Goal: Information Seeking & Learning: Check status

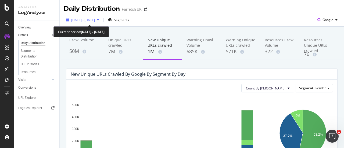
click at [95, 21] on span "2025 Aug. 6th - Aug. 20th" at bounding box center [83, 20] width 24 height 5
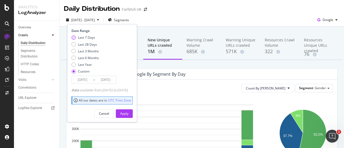
click at [84, 37] on div "Last 7 Days" at bounding box center [86, 37] width 17 height 5
type input "2025/08/17"
type input "[DATE]"
click at [129, 113] on div "Apply" at bounding box center [124, 113] width 8 height 5
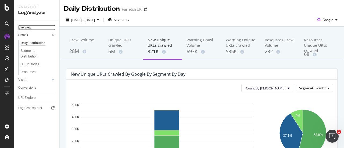
click at [28, 25] on div "Overview" at bounding box center [24, 28] width 13 height 6
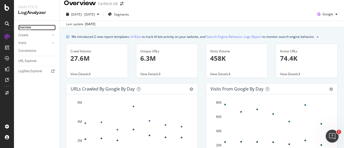
scroll to position [6, 0]
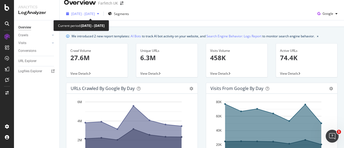
click at [101, 11] on div "2025 Aug. 17th - Aug. 23rd" at bounding box center [82, 14] width 37 height 8
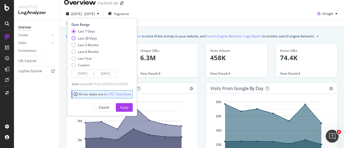
click at [90, 37] on div "Last 28 Days" at bounding box center [87, 38] width 19 height 5
type input "[DATE]"
click at [129, 109] on div "Apply" at bounding box center [124, 108] width 8 height 8
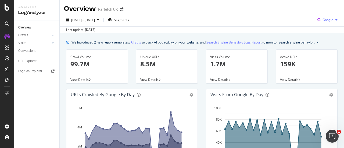
click at [325, 22] on span "Google" at bounding box center [328, 19] width 11 height 5
click at [267, 11] on div "Overview Farfetch UK" at bounding box center [202, 6] width 284 height 13
click at [25, 34] on div "Crawls" at bounding box center [23, 36] width 10 height 6
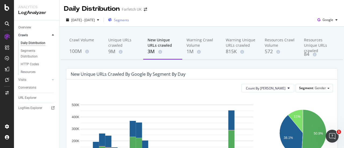
click at [129, 19] on span "Segments" at bounding box center [121, 20] width 15 height 5
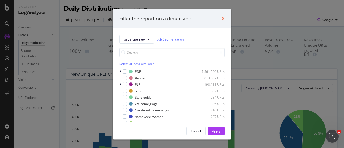
click at [224, 20] on icon "times" at bounding box center [223, 18] width 3 height 4
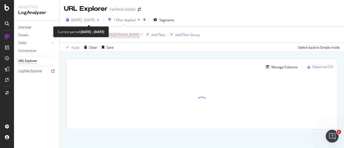
click at [95, 20] on span "[DATE] - [DATE]" at bounding box center [83, 20] width 24 height 5
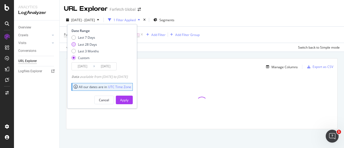
click at [84, 44] on div "Last 28 Days" at bounding box center [87, 44] width 19 height 5
type input "[DATE]"
click at [129, 102] on div "Apply" at bounding box center [124, 100] width 8 height 8
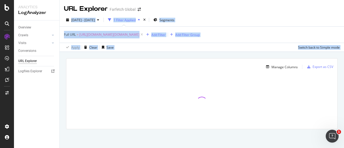
drag, startPoint x: 155, startPoint y: 56, endPoint x: 137, endPoint y: -8, distance: 66.1
click at [137, 0] on html "Analytics LogAnalyzer Overview Crawls Daily Distribution Segments Distribution …" at bounding box center [172, 74] width 344 height 148
click at [156, 4] on div "URL Explorer Farfetch Global" at bounding box center [202, 6] width 284 height 13
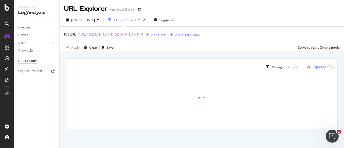
click at [140, 34] on icon at bounding box center [142, 34] width 5 height 5
click at [140, 20] on icon "button" at bounding box center [139, 19] width 2 height 3
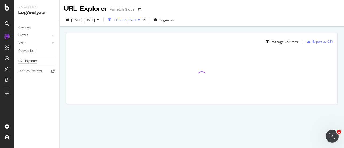
click at [140, 20] on icon "button" at bounding box center [139, 19] width 2 height 3
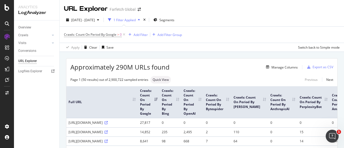
scroll to position [2, 0]
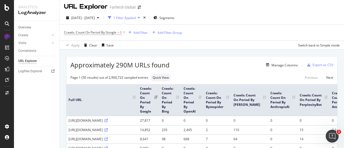
click at [136, 17] on div "1 Filter Applied" at bounding box center [124, 18] width 22 height 5
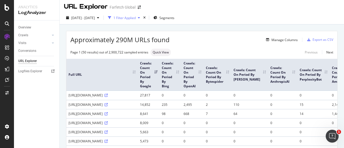
click at [136, 17] on div "1 Filter Applied" at bounding box center [124, 18] width 22 height 5
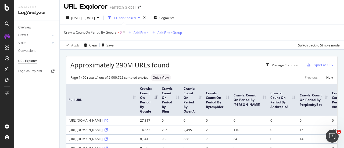
click at [110, 33] on span "Crawls: Count On Period By Google" at bounding box center [90, 32] width 52 height 5
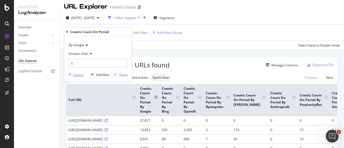
drag, startPoint x: 75, startPoint y: 75, endPoint x: 81, endPoint y: 75, distance: 5.9
click at [81, 75] on div "Cancel" at bounding box center [78, 74] width 10 height 5
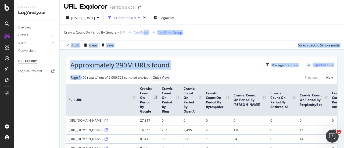
drag, startPoint x: 81, startPoint y: 75, endPoint x: 143, endPoint y: 35, distance: 73.8
click at [143, 35] on div "URL Explorer Farfetch Global 2025 Jul. 27th - Aug. 23rd 1 Filter Applied Segmen…" at bounding box center [202, 74] width 284 height 148
click at [143, 38] on div "Crawls: Count On Period By Google > 0 Add Filter Add Filter Group" at bounding box center [202, 32] width 276 height 16
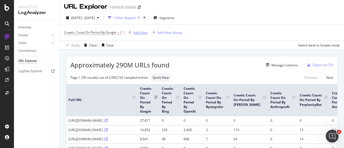
click at [141, 34] on div "Add Filter" at bounding box center [141, 32] width 14 height 5
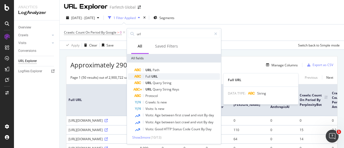
type input "url"
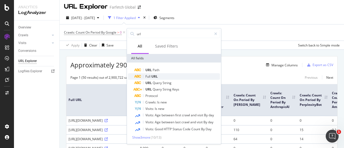
click at [164, 77] on div "Full URL" at bounding box center [176, 76] width 85 height 6
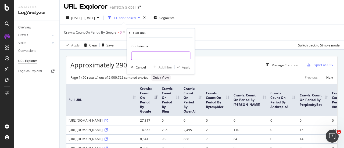
click at [148, 52] on input "text" at bounding box center [160, 56] width 59 height 9
type input "llms.info"
click at [187, 67] on div "Apply" at bounding box center [186, 67] width 8 height 5
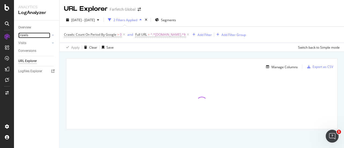
click at [35, 36] on link "Crawls" at bounding box center [34, 36] width 32 height 6
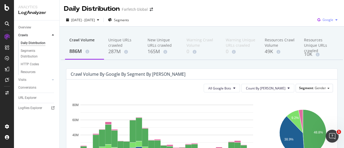
click at [324, 18] on span "Google" at bounding box center [328, 19] width 11 height 5
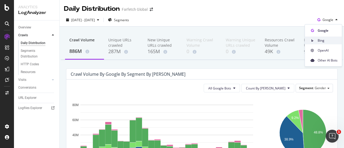
click at [322, 41] on span "Bing" at bounding box center [328, 40] width 20 height 5
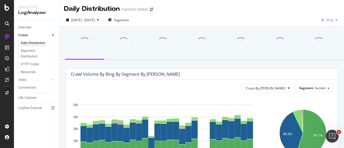
click at [336, 19] on icon "button" at bounding box center [337, 19] width 2 height 3
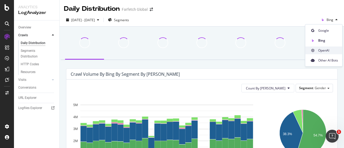
click at [326, 51] on span "OpenAI" at bounding box center [328, 50] width 20 height 5
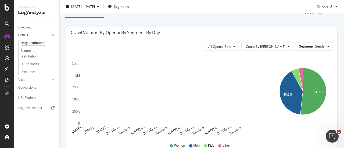
scroll to position [46, 0]
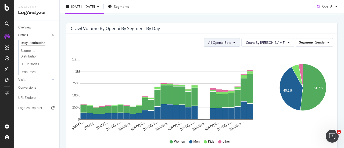
click at [240, 45] on button "All Openai Bots" at bounding box center [222, 42] width 36 height 9
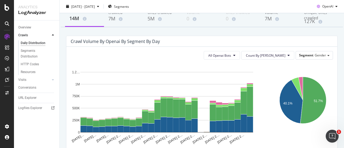
scroll to position [33, 0]
